Goal: Use online tool/utility: Use online tool/utility

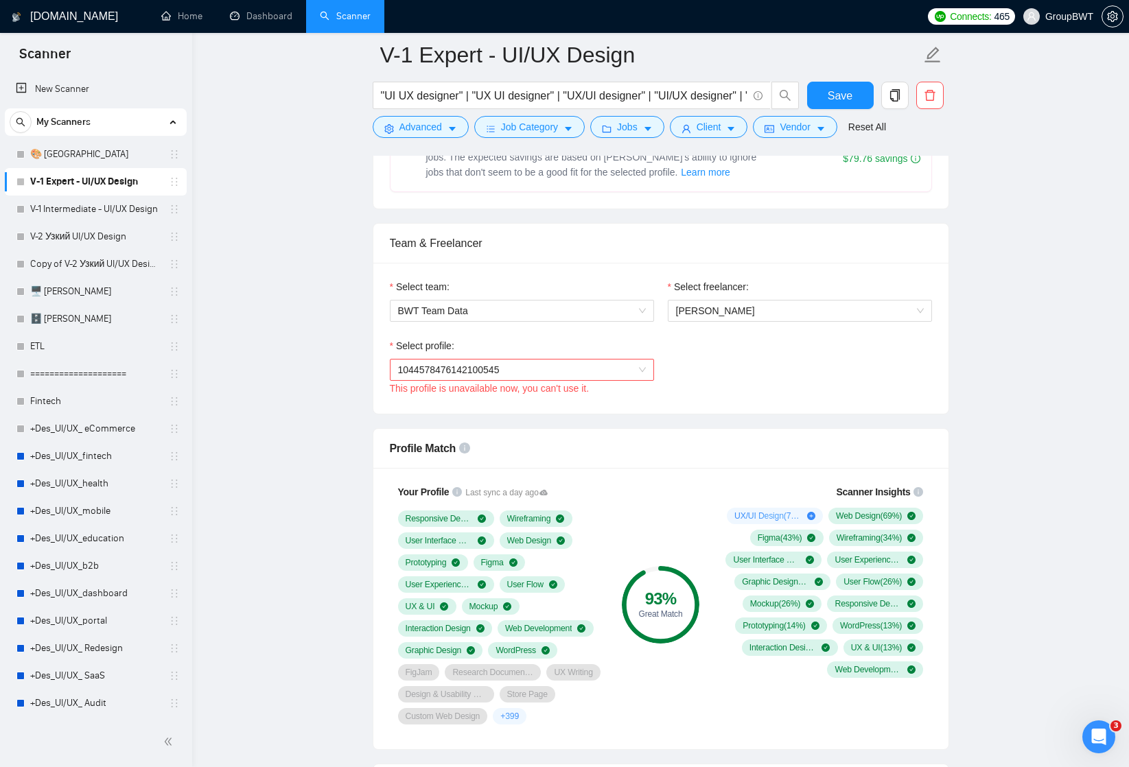
scroll to position [613, 0]
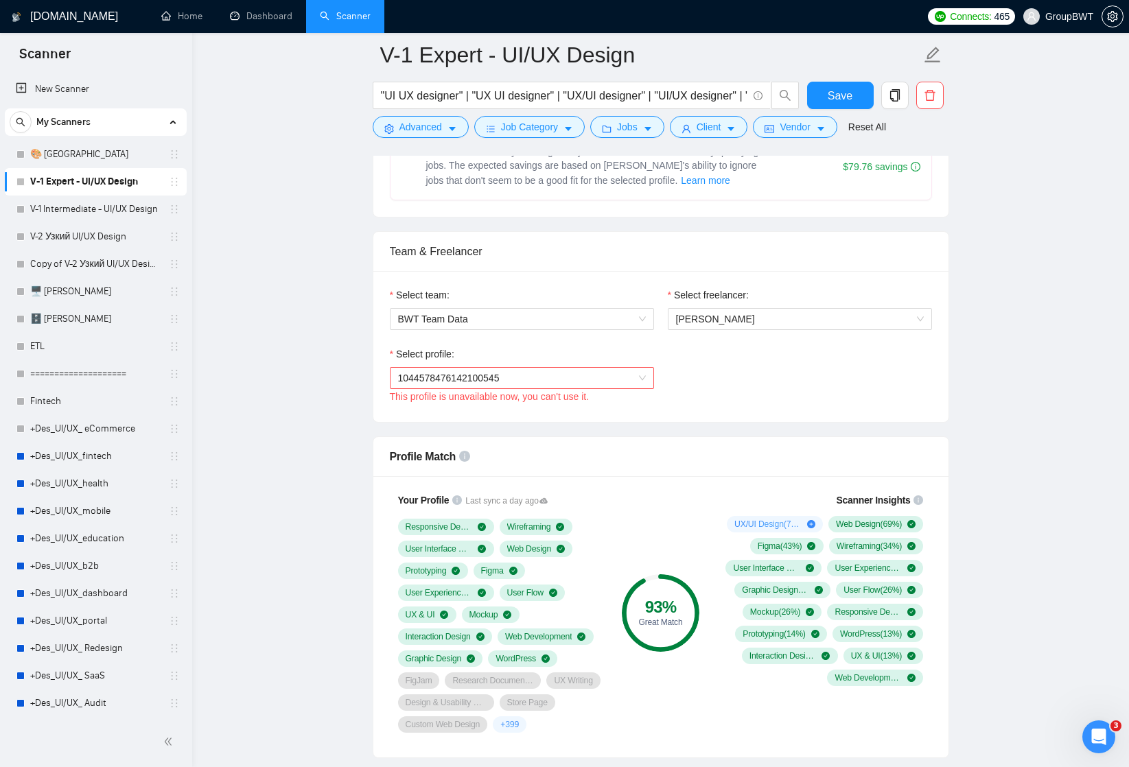
click at [642, 372] on span "1044578476142100545" at bounding box center [522, 378] width 248 height 21
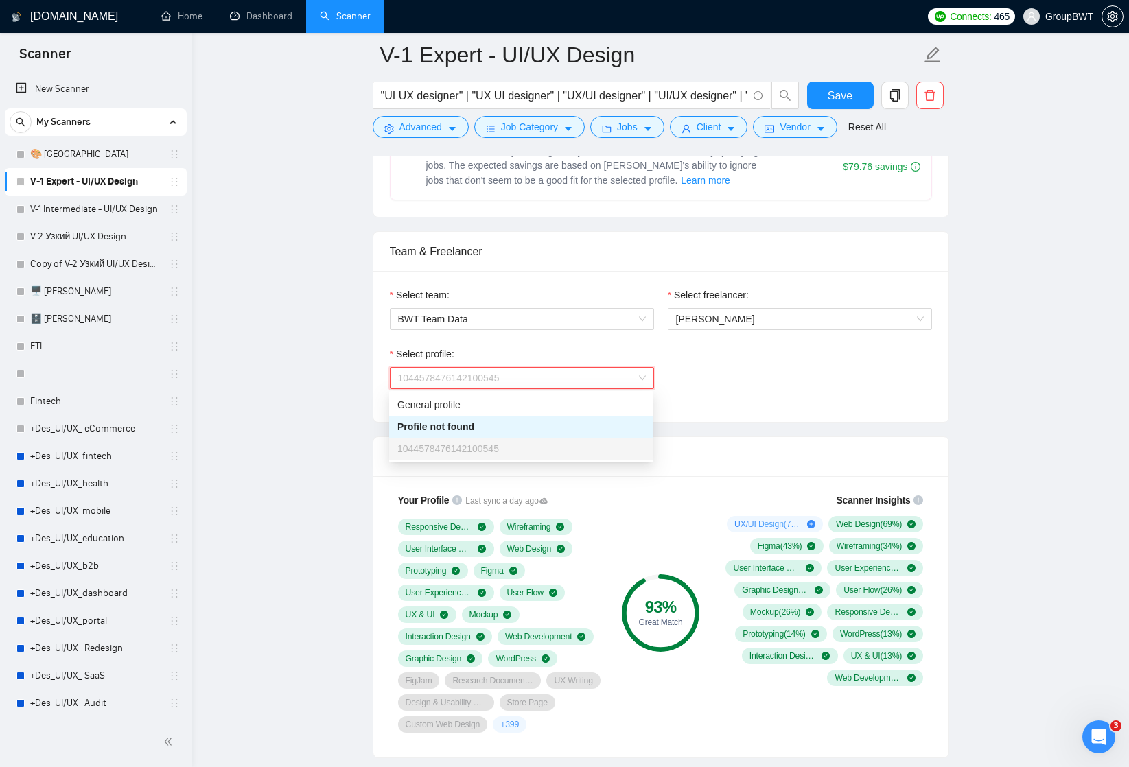
click at [698, 371] on div "Select profile: 1044578476142100545 This profile is unavailable now, you can't …" at bounding box center [661, 376] width 556 height 59
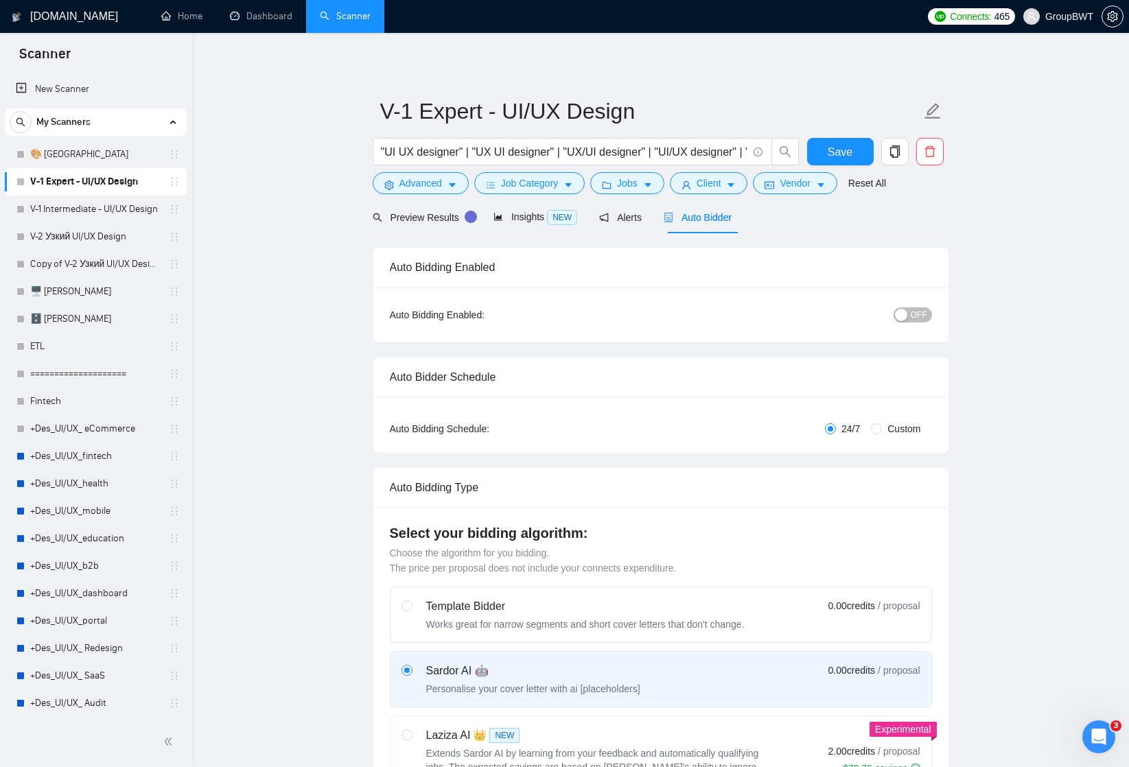
scroll to position [0, 0]
click at [419, 216] on span "Preview Results" at bounding box center [422, 217] width 99 height 11
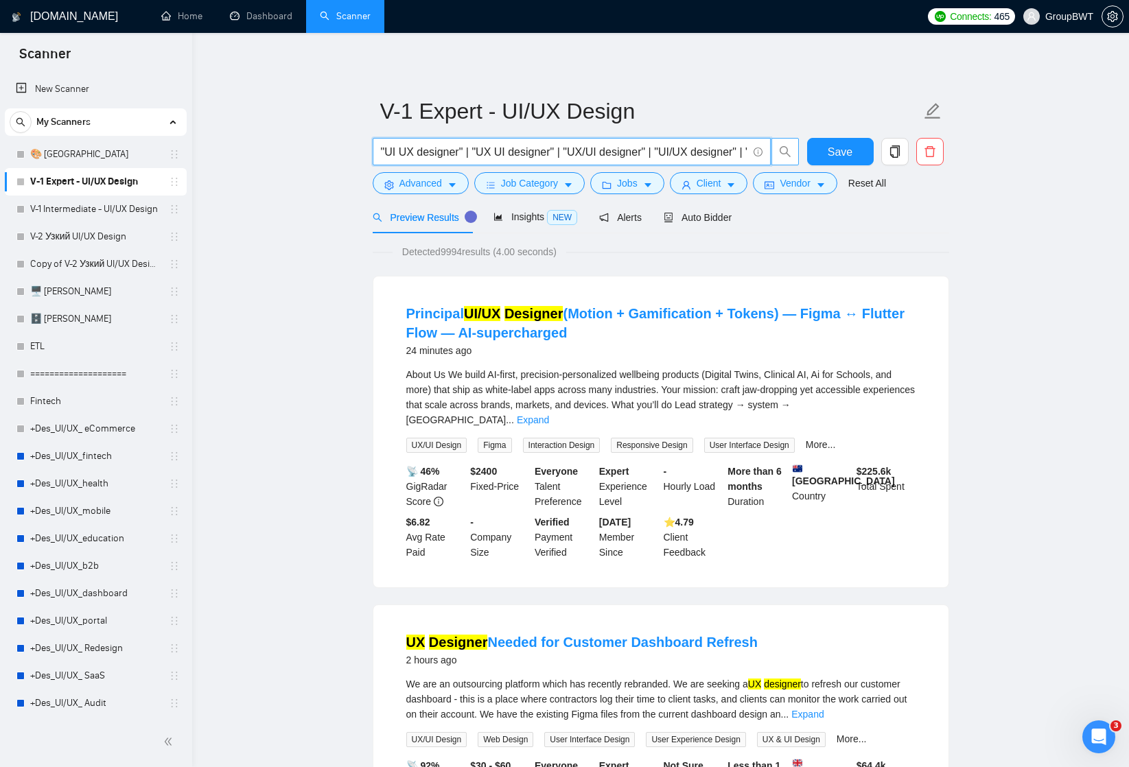
drag, startPoint x: 644, startPoint y: 150, endPoint x: 773, endPoint y: 151, distance: 129.0
click at [773, 151] on span ""UI UX designer" | "UX UI designer" | "UX/UI designer" | "UI/UX designer" | "UI…" at bounding box center [586, 151] width 427 height 27
click at [714, 153] on input ""UI UX designer" | "UX UI designer" | "UX/UI designer" | "UI/UX designer" | "UI…" at bounding box center [564, 151] width 366 height 17
drag, startPoint x: 712, startPoint y: 153, endPoint x: 762, endPoint y: 152, distance: 50.8
click at [764, 153] on span ""UI UX designer" | "UX UI designer" | "UX/UI designer" | "UI/UX designer" | "UI…" at bounding box center [572, 151] width 398 height 27
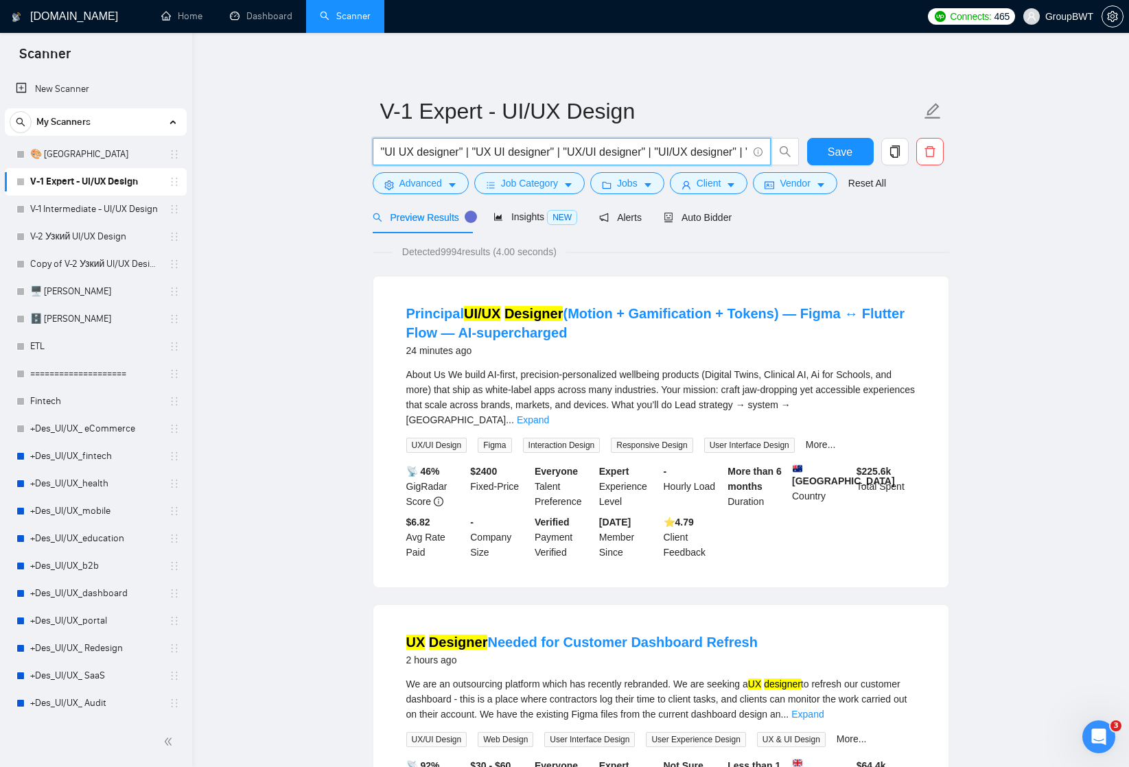
click at [703, 150] on input ""UI UX designer" | "UX UI designer" | "UX/UI designer" | "UI/UX designer" | "UI…" at bounding box center [564, 151] width 366 height 17
drag, startPoint x: 717, startPoint y: 147, endPoint x: 790, endPoint y: 152, distance: 73.0
click at [790, 153] on span ""UI UX designer" | "UX UI designer" | "UX/UI designer" | "UI/UX designer" | "UI…" at bounding box center [586, 151] width 427 height 27
click at [692, 150] on input ""UI UX designer" | "UX UI designer" | "UX/UI designer" | "UI/UX designer" | "UI…" at bounding box center [564, 151] width 366 height 17
click at [711, 150] on input ""UI UX designer" | "UX UI designer" | "UX/UI designer" | "UI/UX designer" | "UI…" at bounding box center [564, 151] width 366 height 17
